Goal: Information Seeking & Learning: Learn about a topic

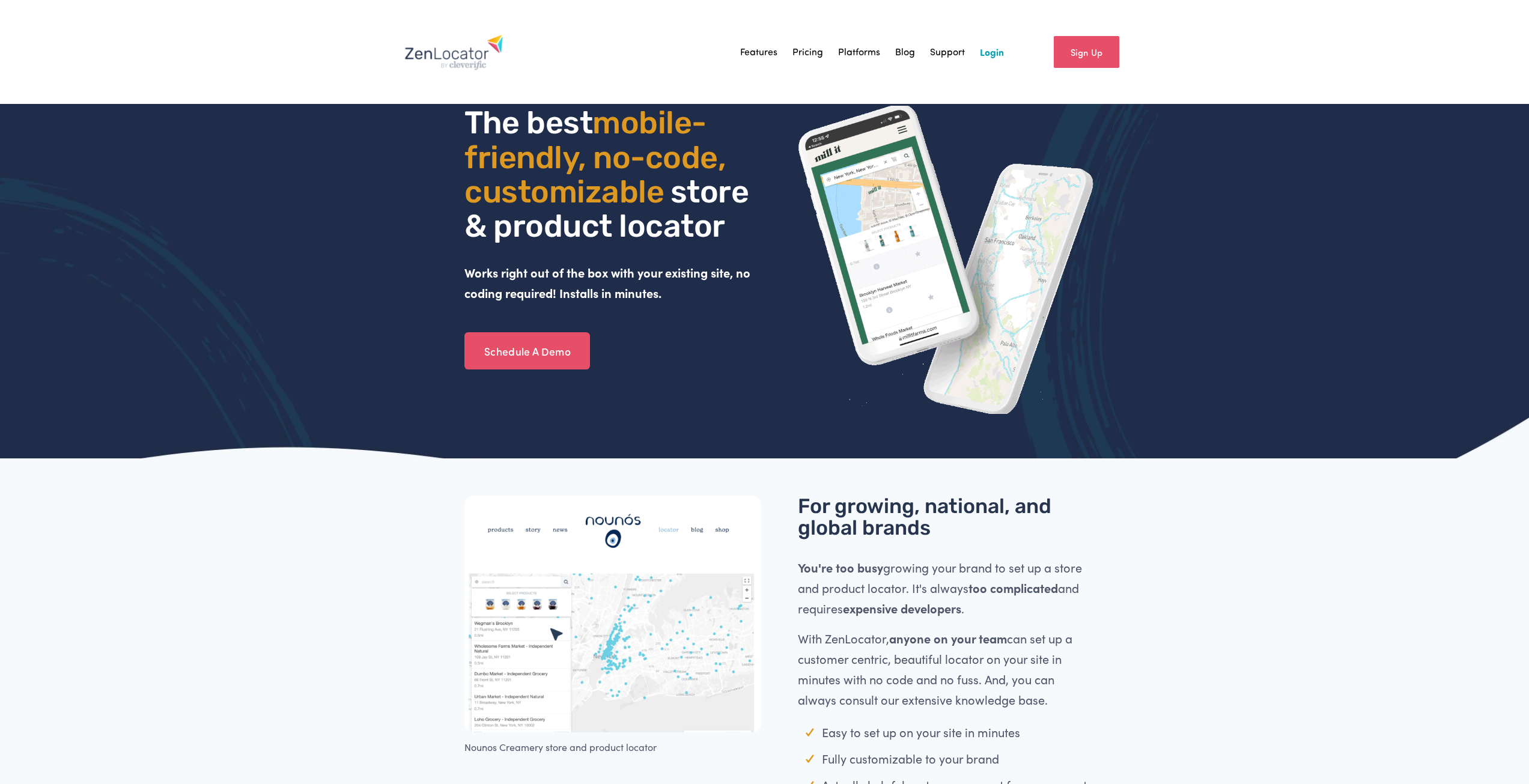
click at [860, 48] on link "Platforms" at bounding box center [859, 52] width 42 height 18
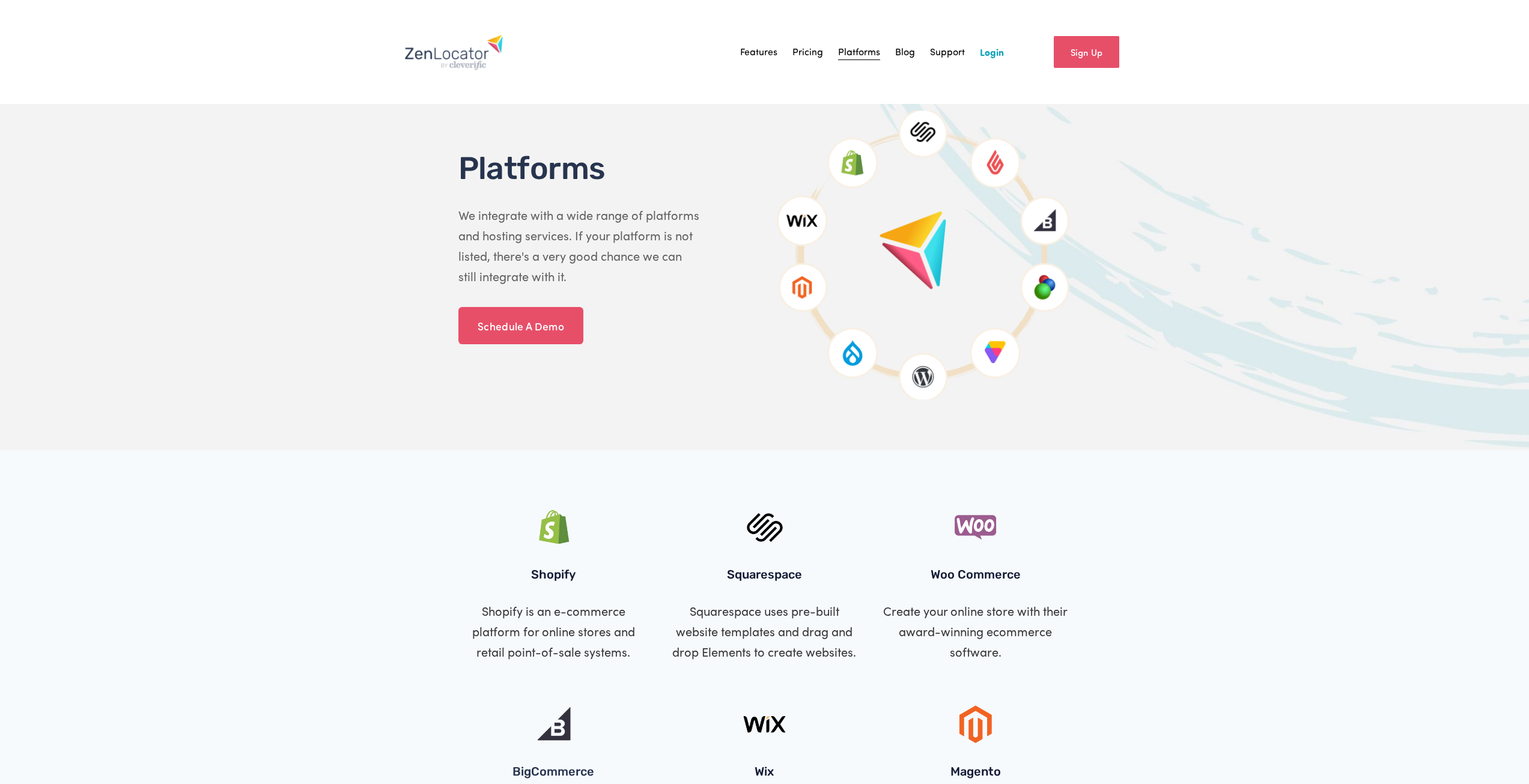
click at [1214, 467] on div at bounding box center [764, 569] width 1529 height 237
click at [1314, 518] on div at bounding box center [764, 569] width 1529 height 237
